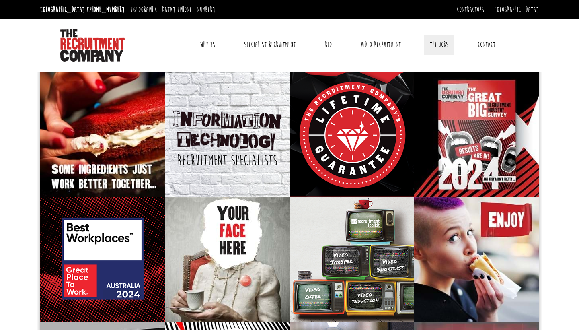
click at [439, 45] on link "The Jobs" at bounding box center [439, 45] width 31 height 20
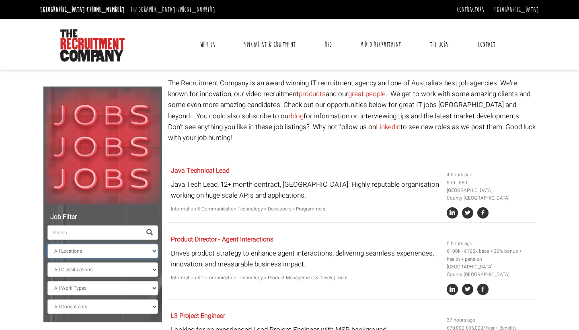
select select "[GEOGRAPHIC_DATA]"
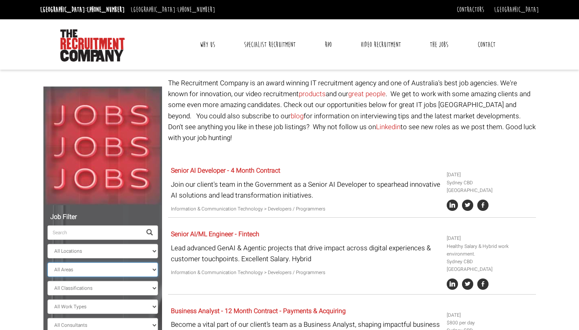
select select "New South Wales"
select select "Government & Defence"
select select "? string:New South Wales ?"
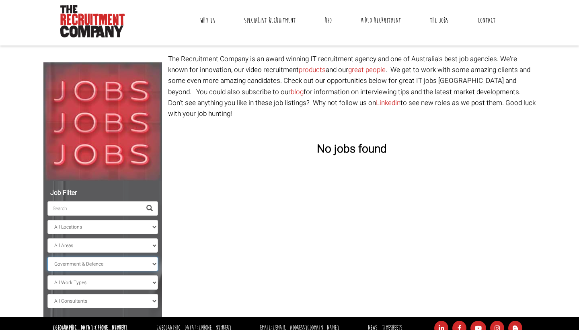
scroll to position [39, 0]
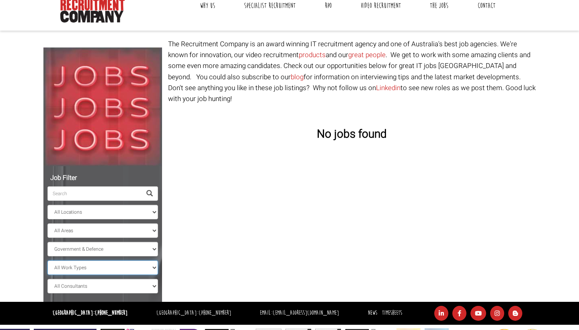
select select "Full Time"
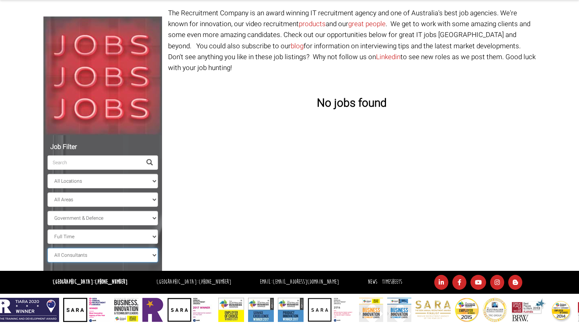
scroll to position [70, 0]
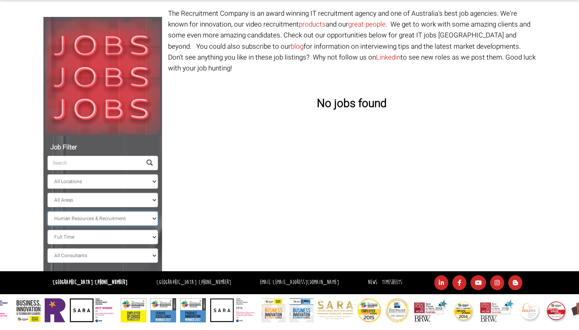
select select "Administration & Office Support"
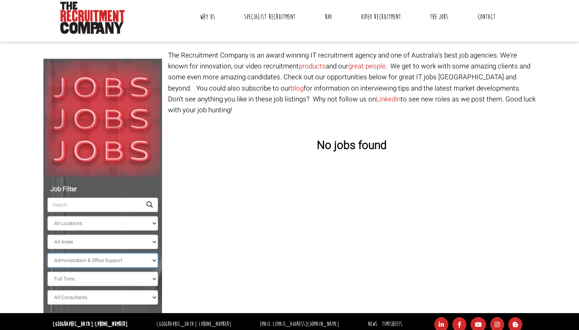
scroll to position [27, 0]
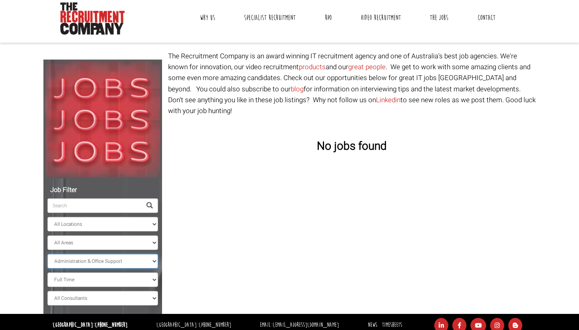
scroll to position [70, 0]
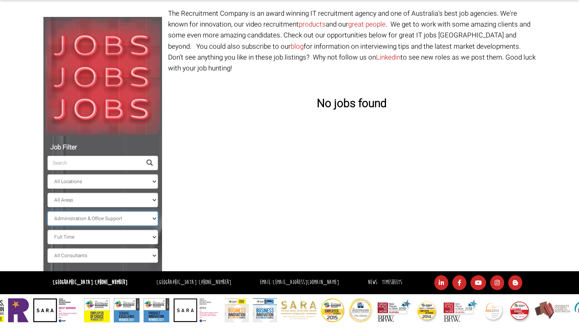
scroll to position [39, 0]
